Goal: Task Accomplishment & Management: Manage account settings

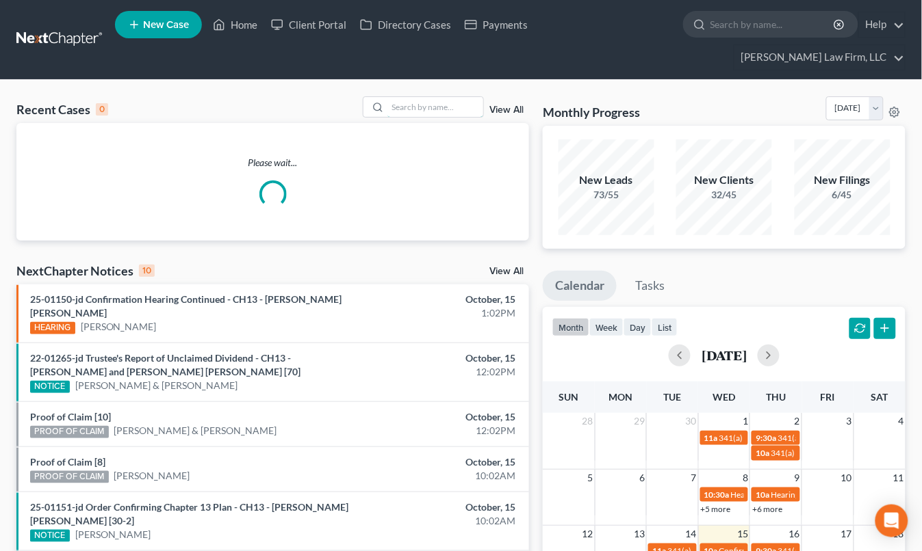
click at [408, 97] on input "search" at bounding box center [435, 107] width 96 height 20
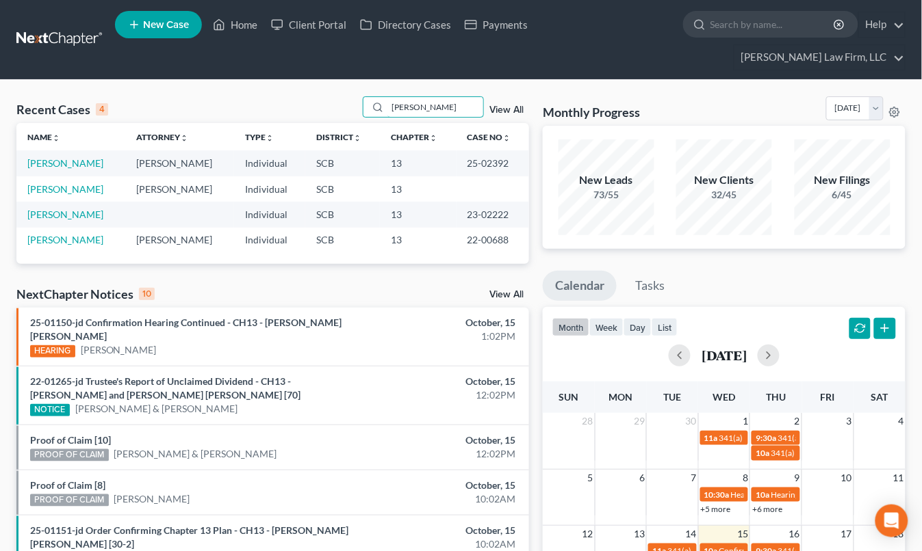
type input "oliver"
click at [77, 157] on link "Oliver, Michele" at bounding box center [65, 163] width 76 height 12
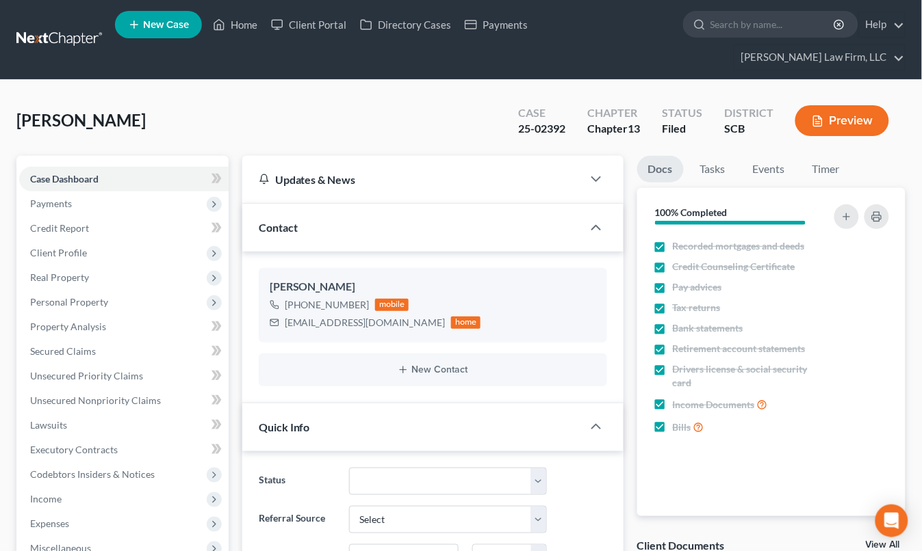
select select "1"
click at [84, 27] on link at bounding box center [60, 39] width 88 height 25
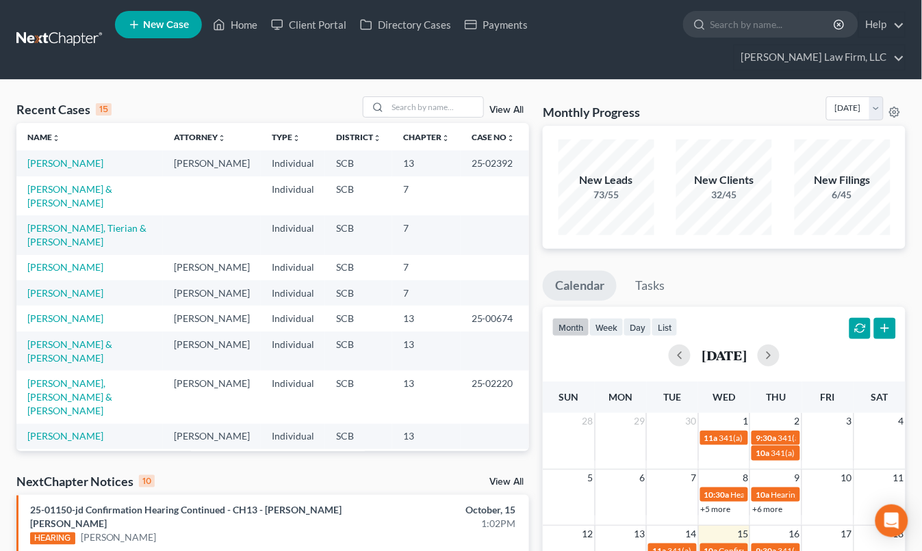
click at [783, 96] on div "Monthly Progress Bankruptcy Bankruptcy October 2025 September 2025 August 2025 …" at bounding box center [724, 110] width 363 height 29
click at [453, 97] on input "search" at bounding box center [435, 107] width 96 height 20
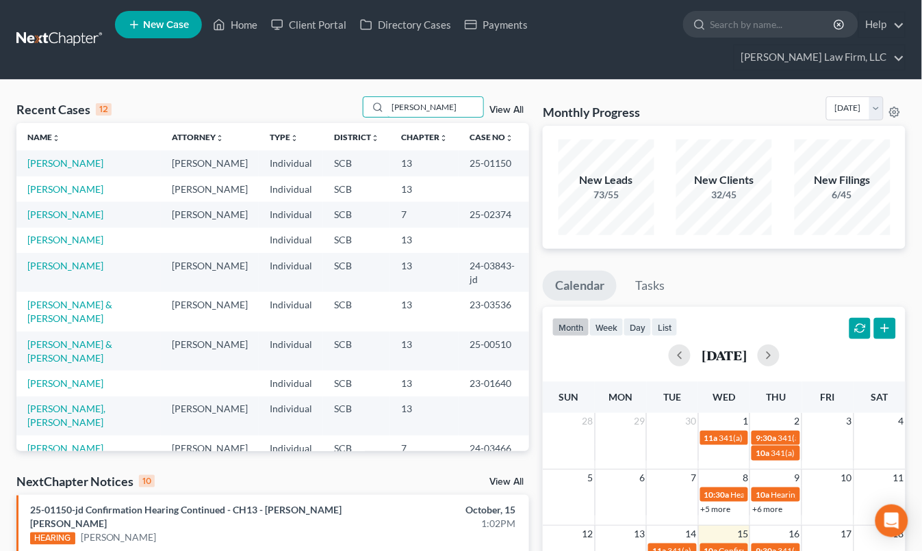
type input "jackson"
click at [57, 157] on link "[PERSON_NAME]" at bounding box center [65, 163] width 76 height 12
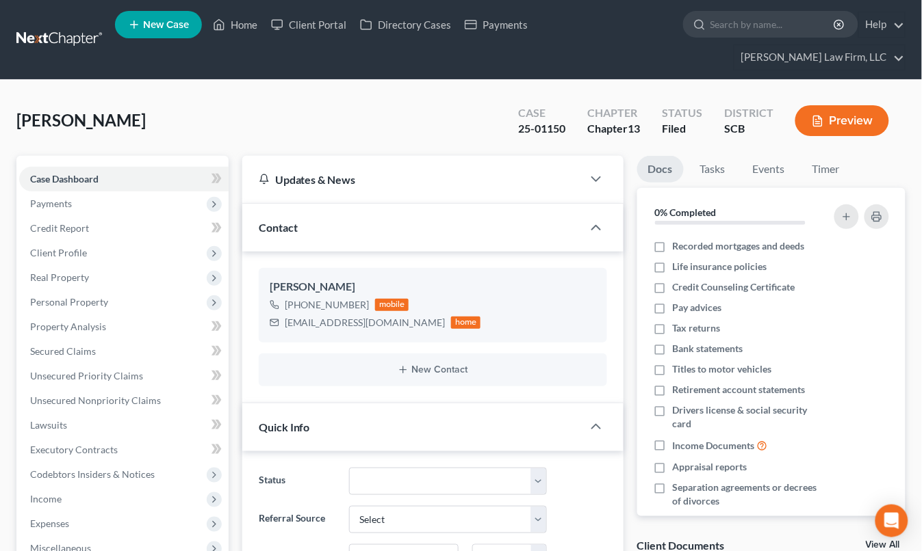
select select "0"
drag, startPoint x: 798, startPoint y: 56, endPoint x: 569, endPoint y: 76, distance: 229.4
click at [56, 31] on link at bounding box center [60, 39] width 88 height 25
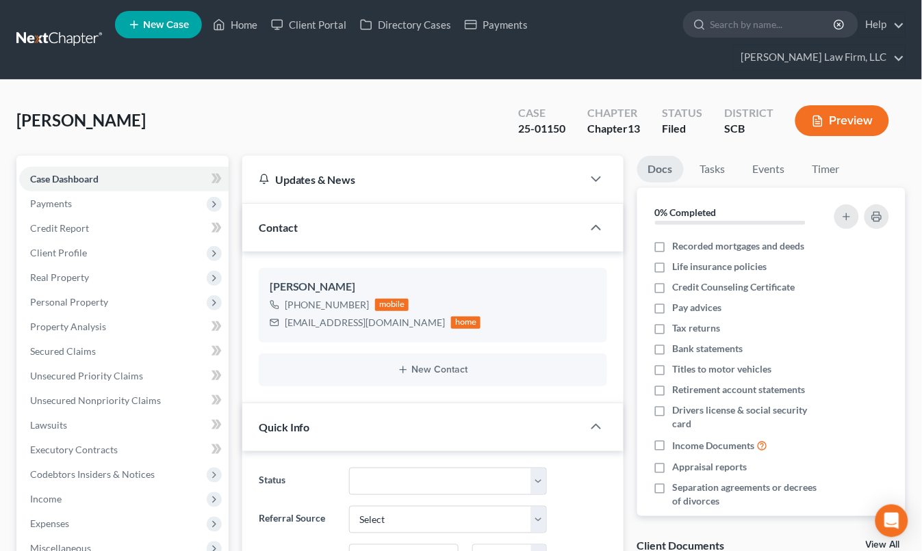
select select "0"
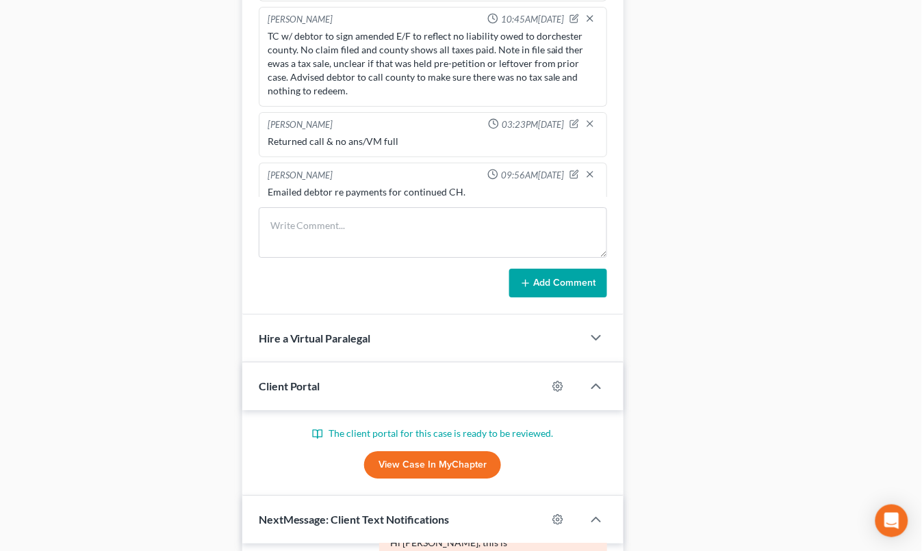
scroll to position [836, 0]
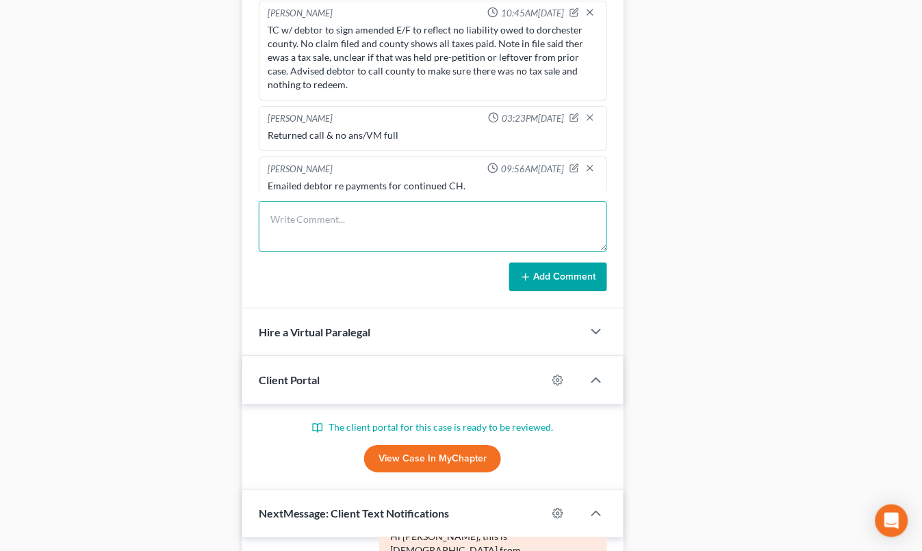
click at [369, 201] on textarea at bounding box center [433, 226] width 348 height 51
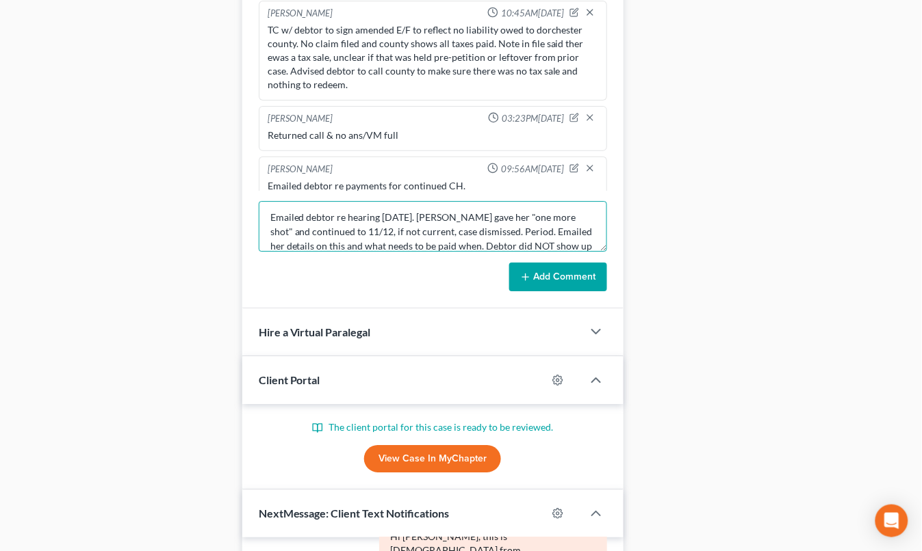
scroll to position [16, 0]
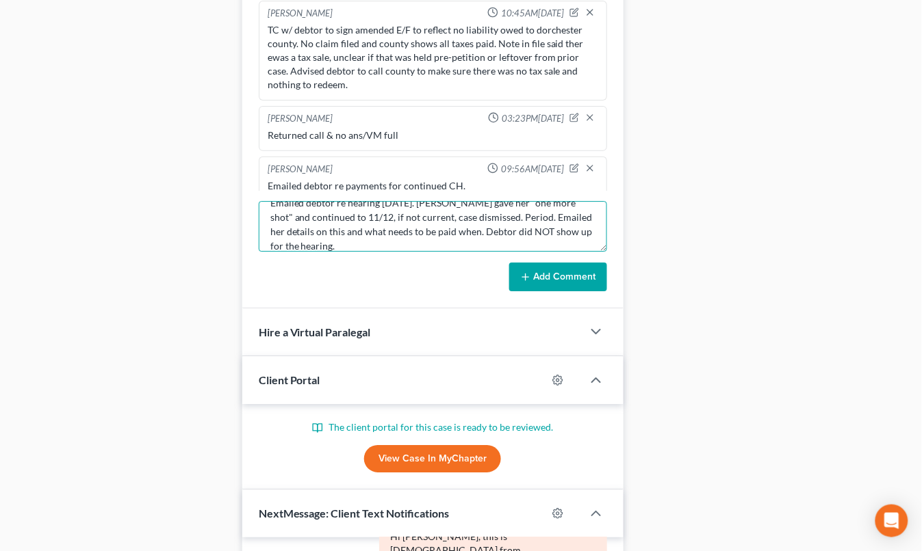
type textarea "Emailed debtor re hearing [DATE]. [PERSON_NAME] gave her "one more shot" and co…"
click at [571, 263] on button "Add Comment" at bounding box center [558, 277] width 98 height 29
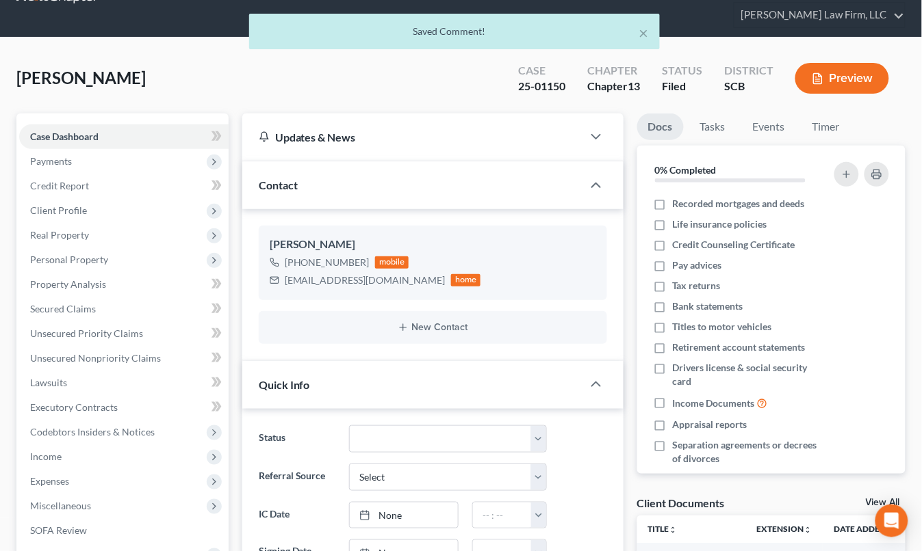
scroll to position [0, 0]
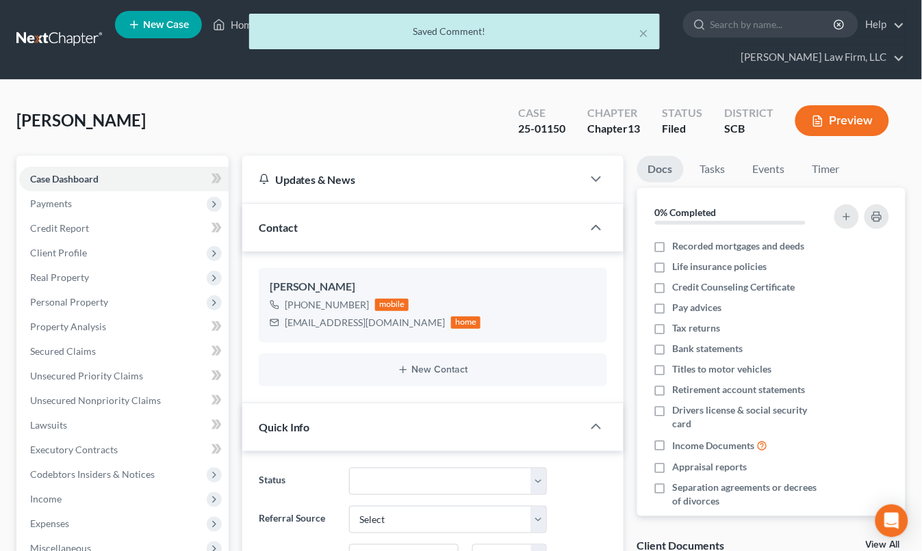
click at [70, 27] on div "× Saved Comment!" at bounding box center [454, 35] width 922 height 42
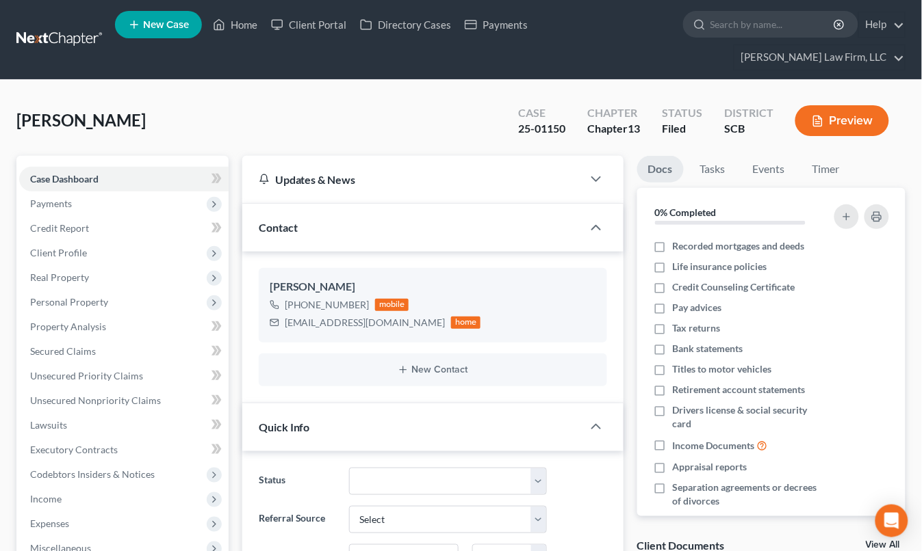
click at [77, 27] on link at bounding box center [60, 39] width 88 height 25
